Goal: Book appointment/travel/reservation

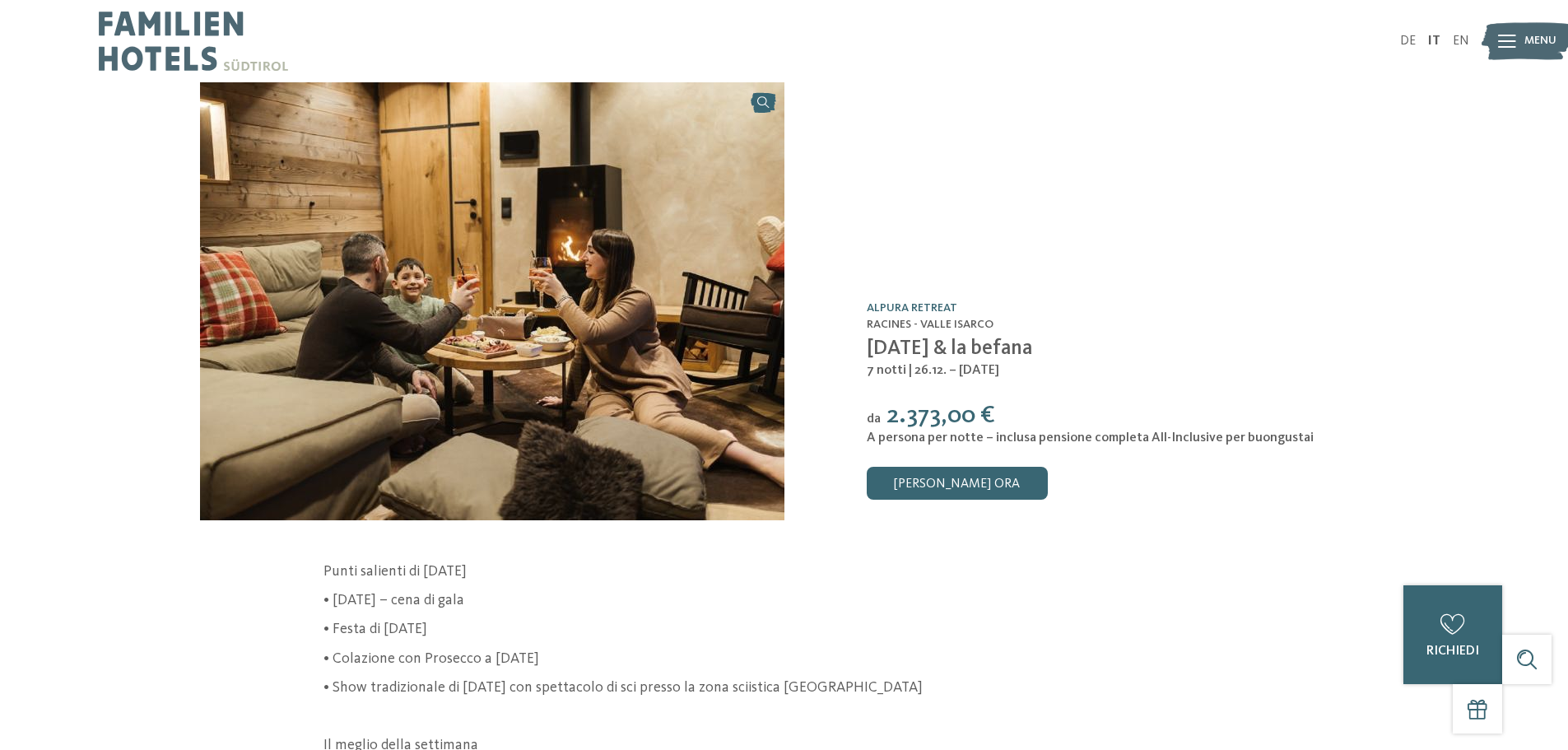
drag, startPoint x: 880, startPoint y: 418, endPoint x: 1030, endPoint y: 433, distance: 150.7
click at [1030, 433] on div "da 2.373,00 € A persona per notte – inclusa pensione completa All-Inclusive per…" at bounding box center [1118, 423] width 502 height 45
click at [1030, 433] on span "A persona per notte – inclusa pensione completa All-Inclusive per buongustai" at bounding box center [1090, 438] width 447 height 14
drag, startPoint x: 832, startPoint y: 253, endPoint x: 1067, endPoint y: 375, distance: 264.8
click at [1066, 375] on div "Offerta /0 Alpura Retreat [GEOGRAPHIC_DATA] - [GEOGRAPHIC_DATA] [DATE] & la bef…" at bounding box center [1076, 301] width 584 height 438
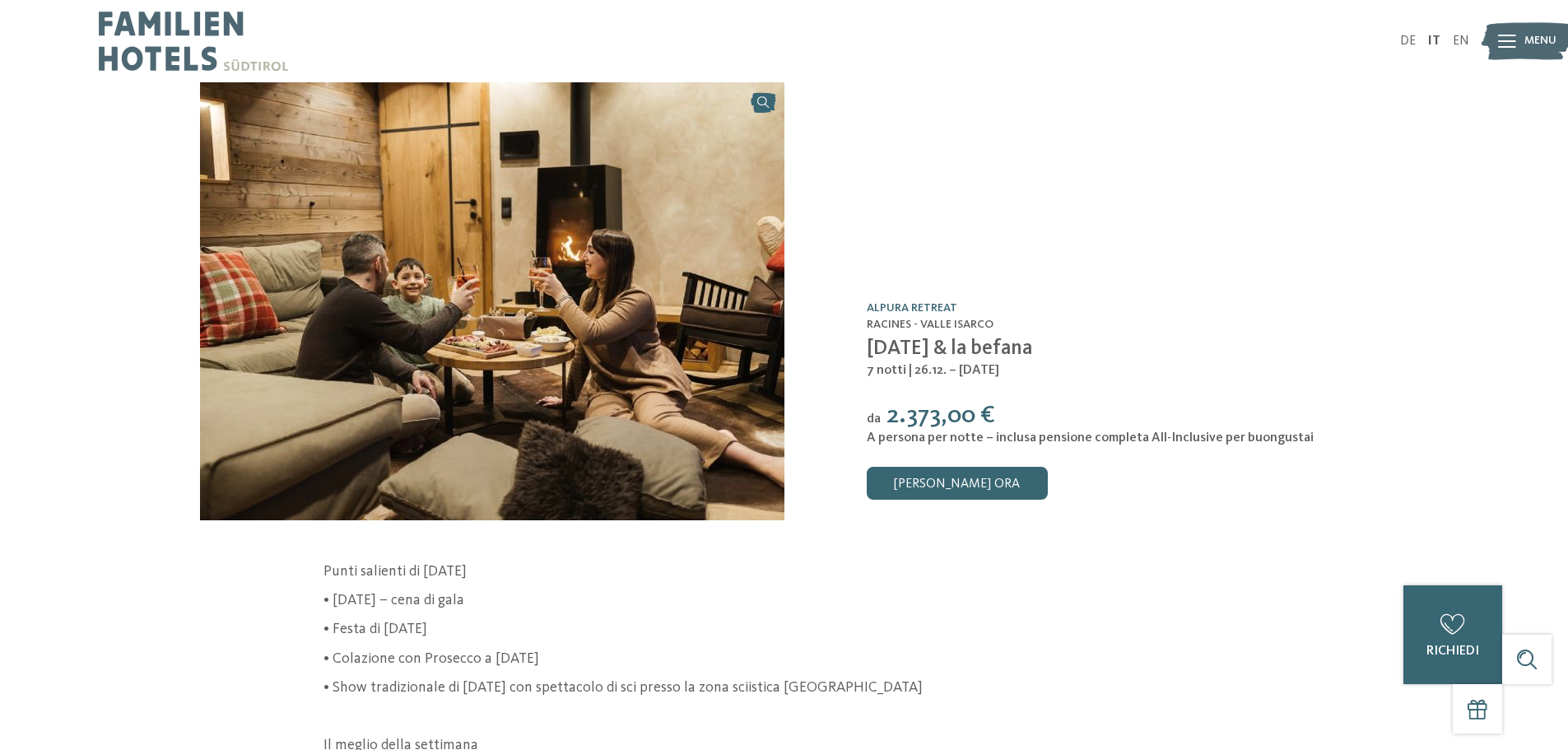
click at [1067, 375] on div "7 notti | 26.12. – [DATE]" at bounding box center [1118, 370] width 502 height 18
click at [613, 317] on img at bounding box center [491, 301] width 584 height 438
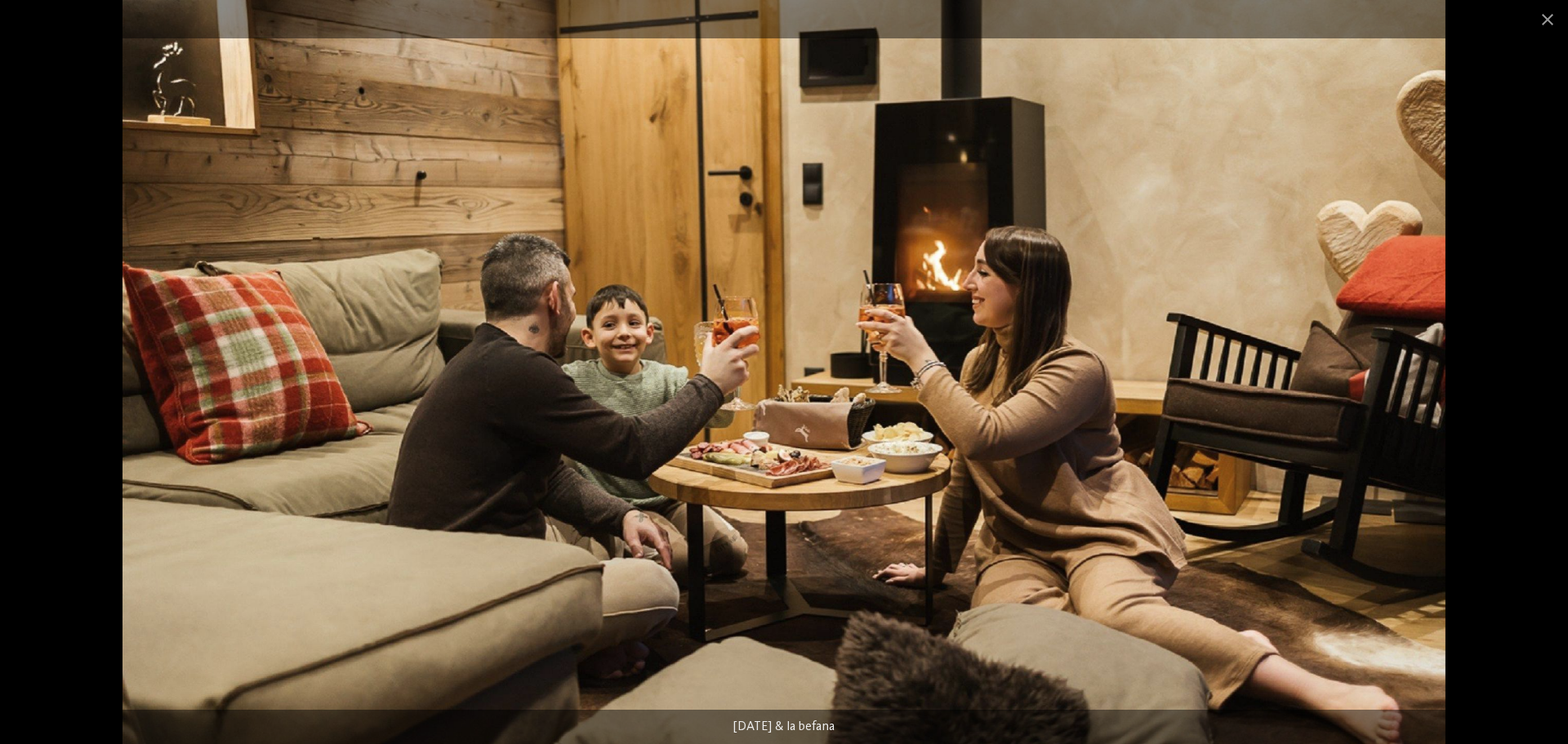
click at [1524, 402] on div at bounding box center [784, 372] width 1568 height 744
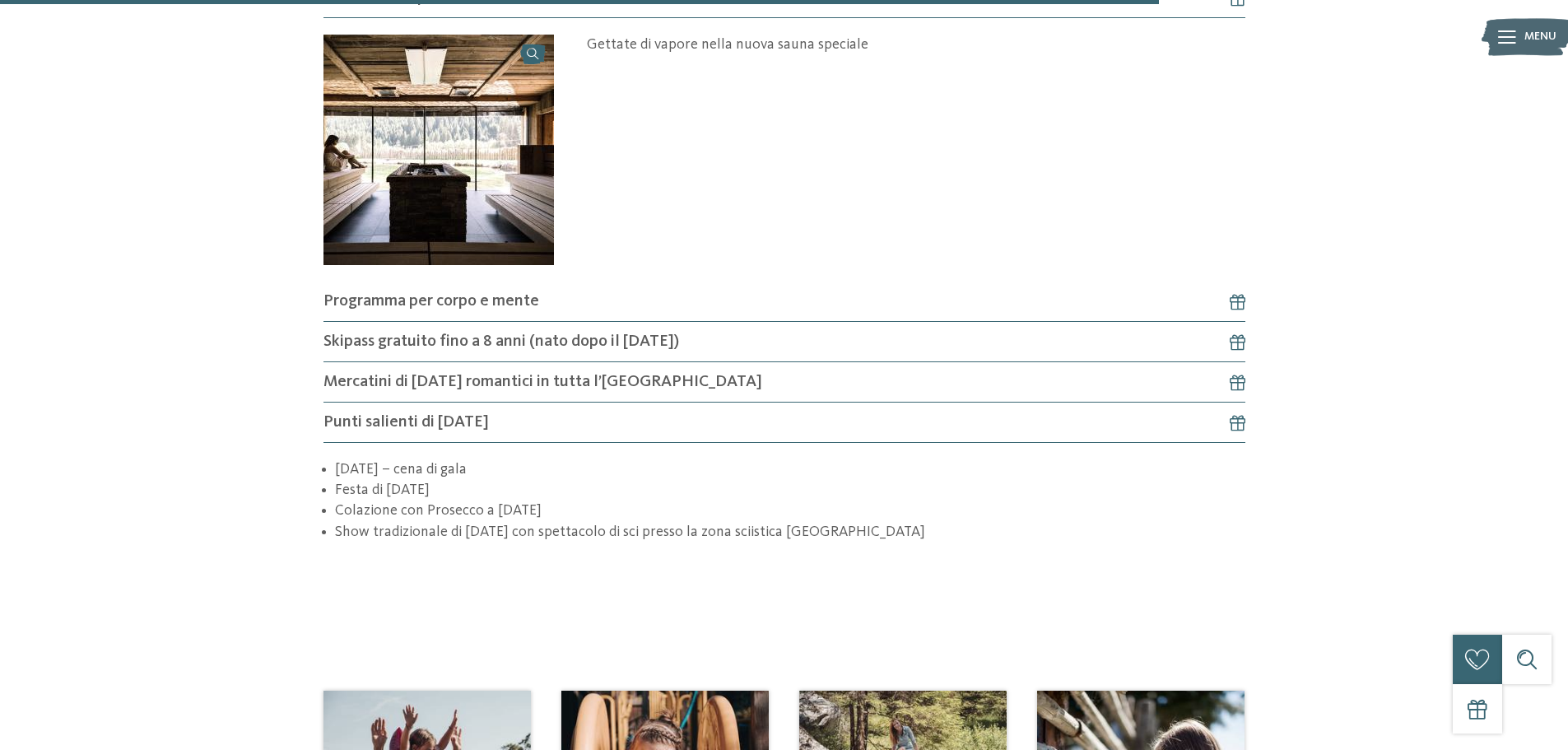
scroll to position [1482, 0]
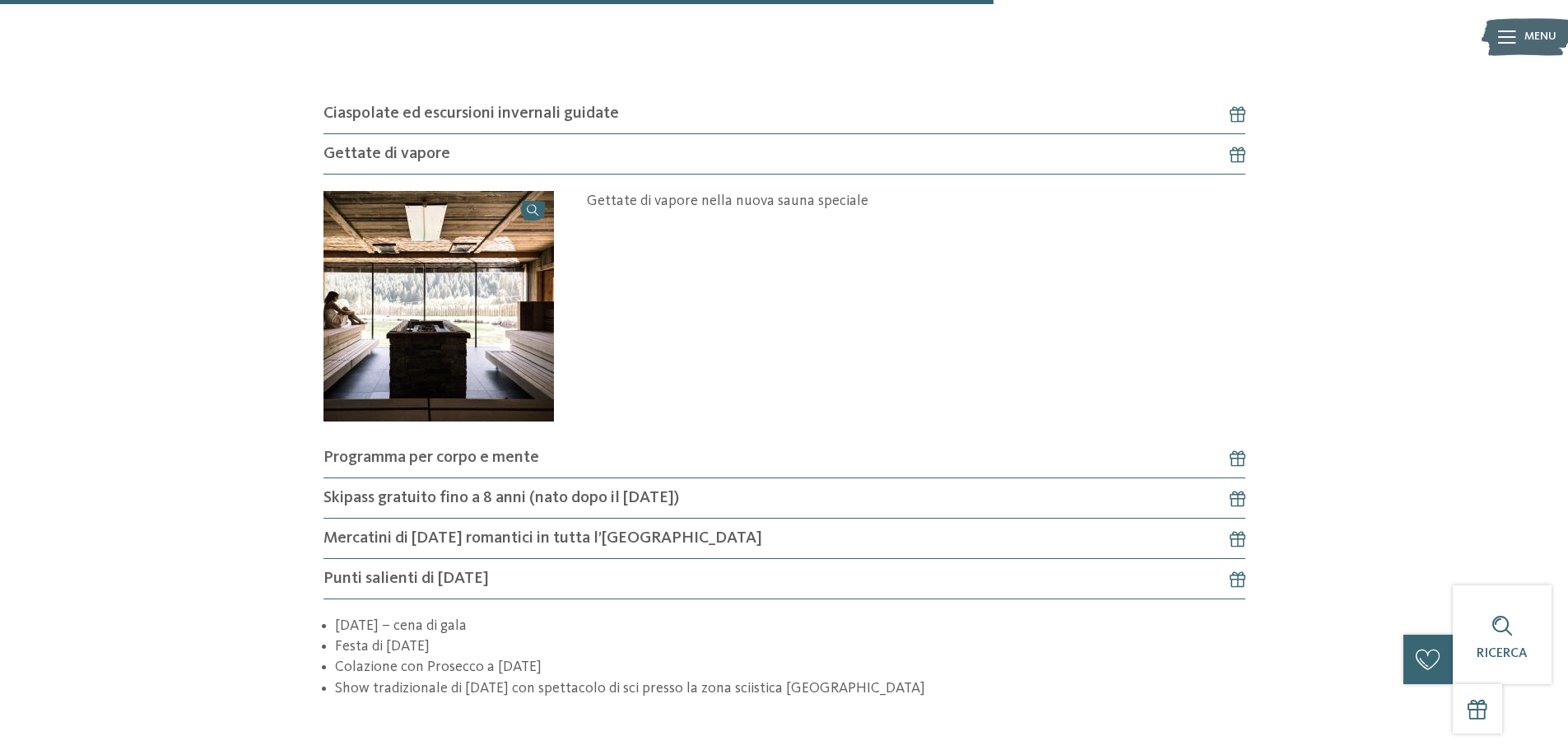
click at [735, 499] on h4 "Skipass gratuito fino a 8 anni (nato dopo il [DATE])" at bounding box center [784, 498] width 922 height 41
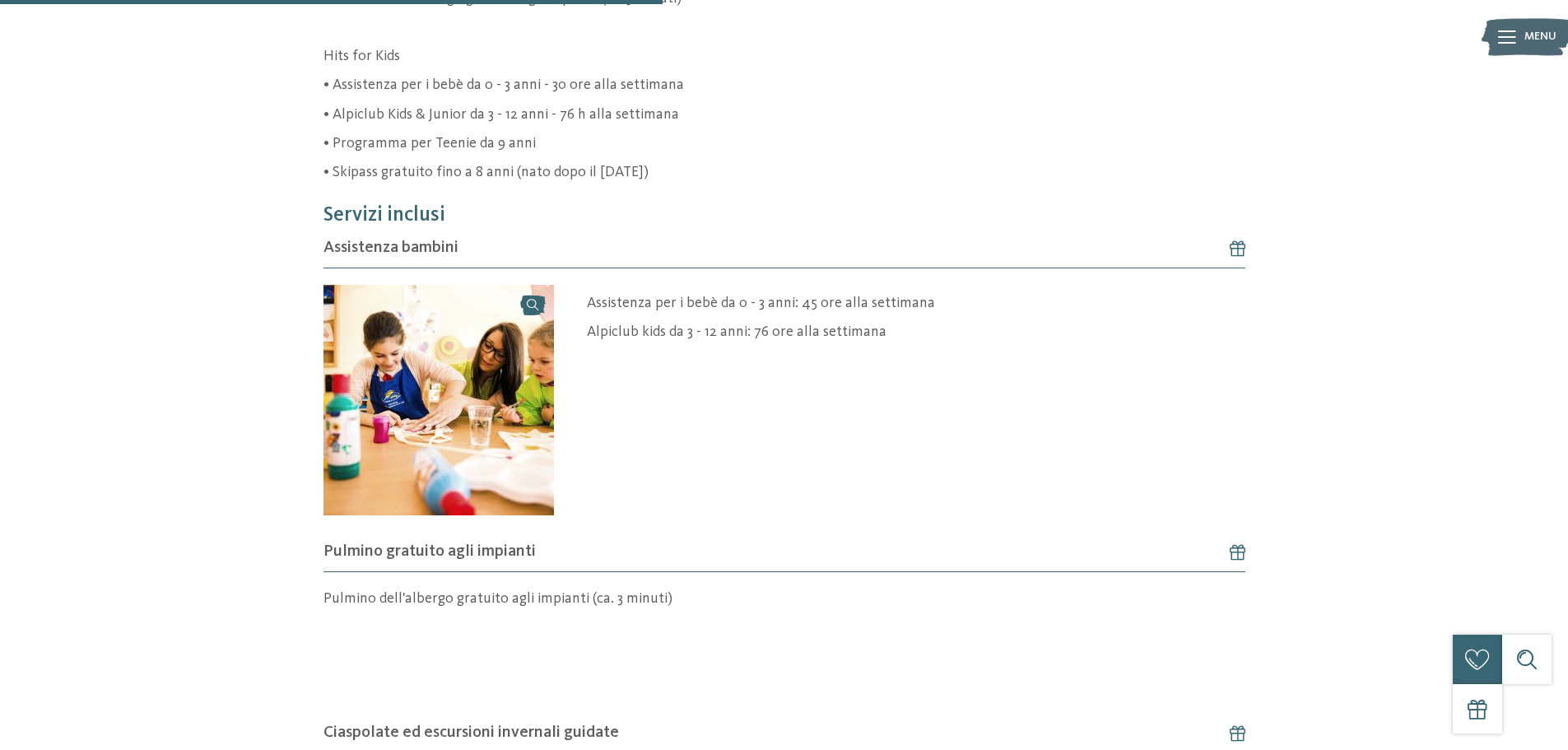
scroll to position [987, 0]
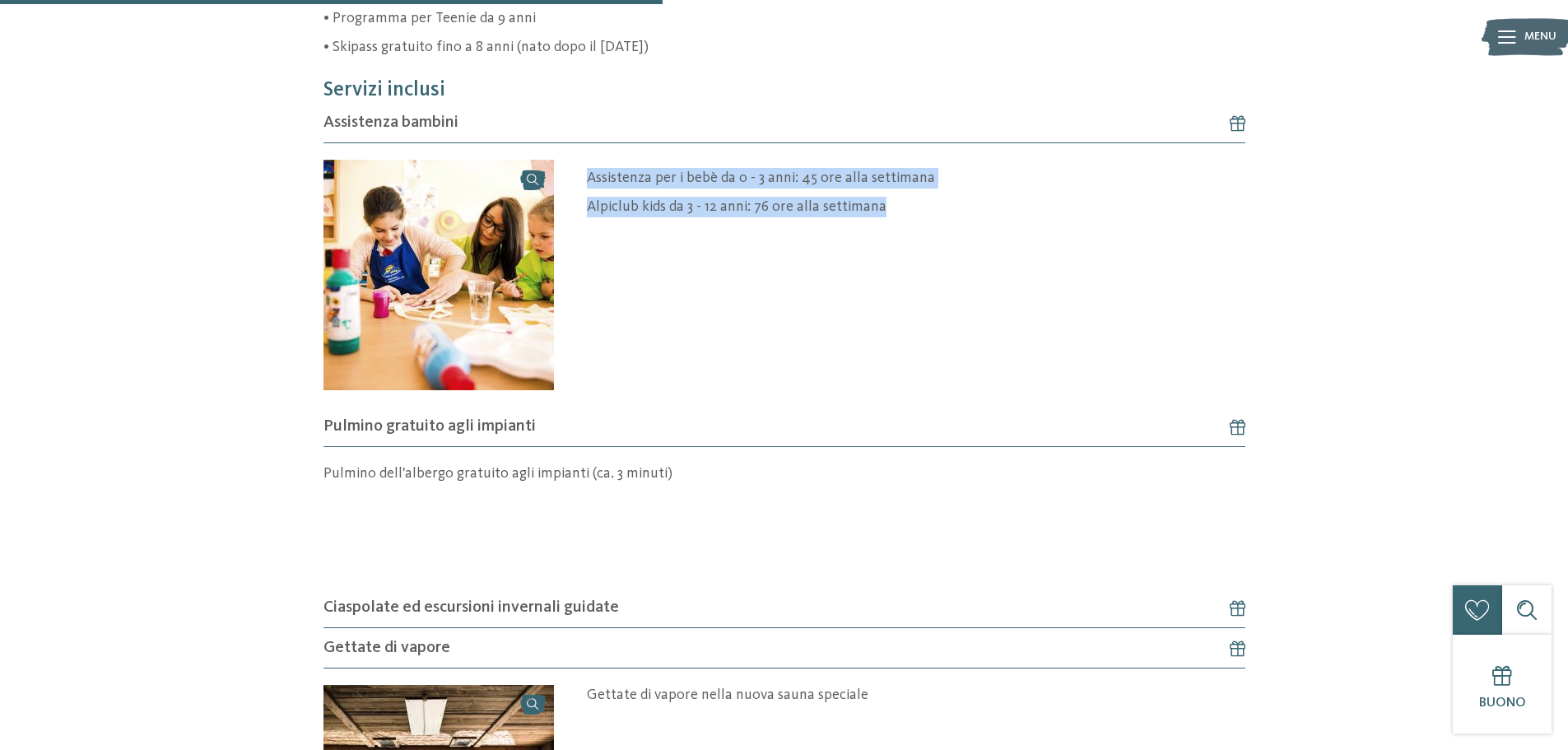
drag, startPoint x: 583, startPoint y: 178, endPoint x: 907, endPoint y: 192, distance: 324.3
click at [907, 192] on div "Assistenza per i bebè da 0 - 3 anni: 45 ore alla settimana Alpiclub kids da 3 -…" at bounding box center [900, 274] width 691 height 231
click at [907, 192] on div "Assistenza per i bebè da 0 - 3 anni: 45 ore alla settimana Alpiclub kids da 3 -…" at bounding box center [916, 208] width 658 height 79
drag, startPoint x: 907, startPoint y: 192, endPoint x: 712, endPoint y: 180, distance: 195.4
click at [712, 180] on div "Assistenza per i bebè da 0 - 3 anni: 45 ore alla settimana Alpiclub kids da 3 -…" at bounding box center [916, 208] width 658 height 79
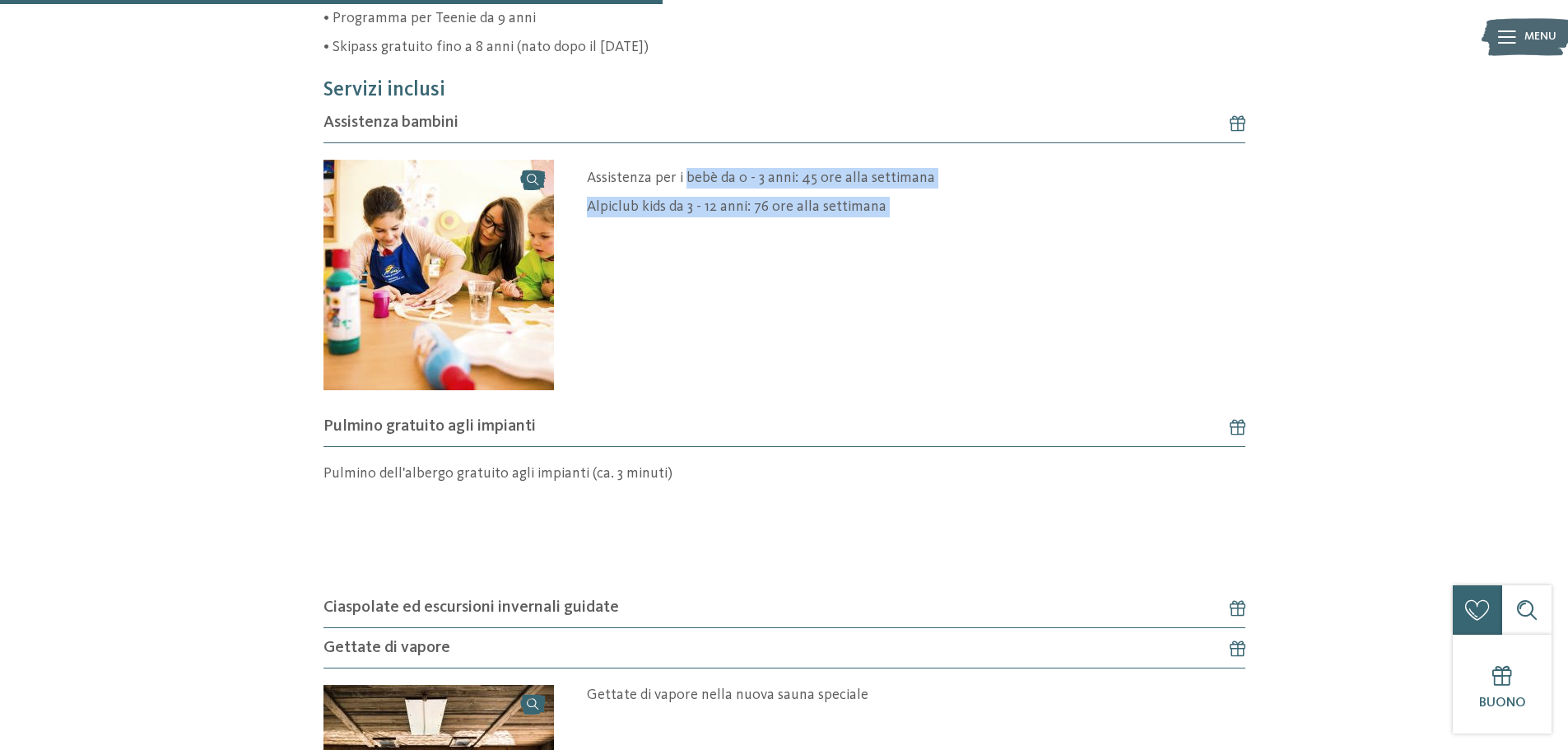
click at [712, 180] on p "Assistenza per i bebè da 0 - 3 anni: 45 ore alla settimana" at bounding box center [916, 178] width 658 height 20
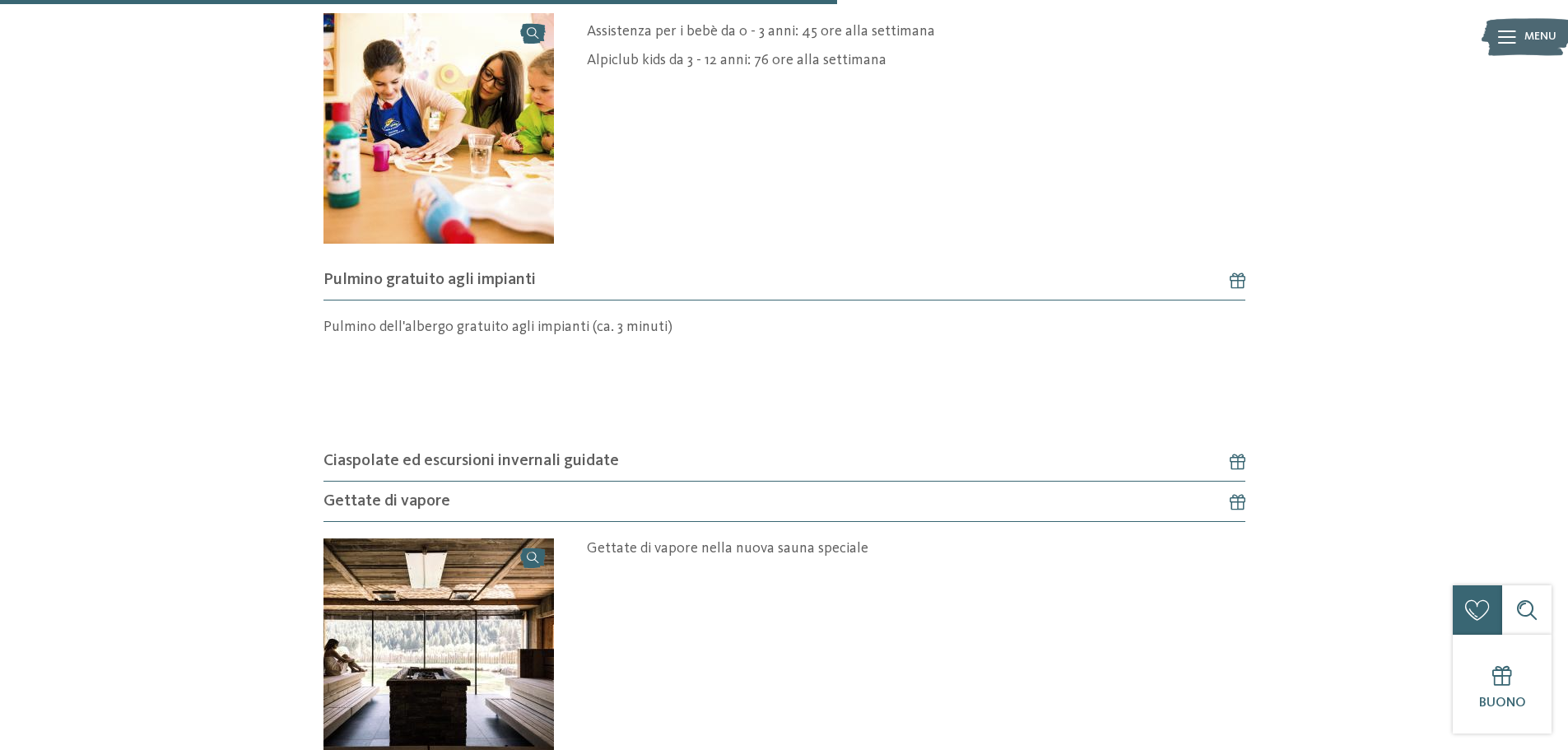
scroll to position [1317, 0]
